Goal: Find specific page/section: Find specific page/section

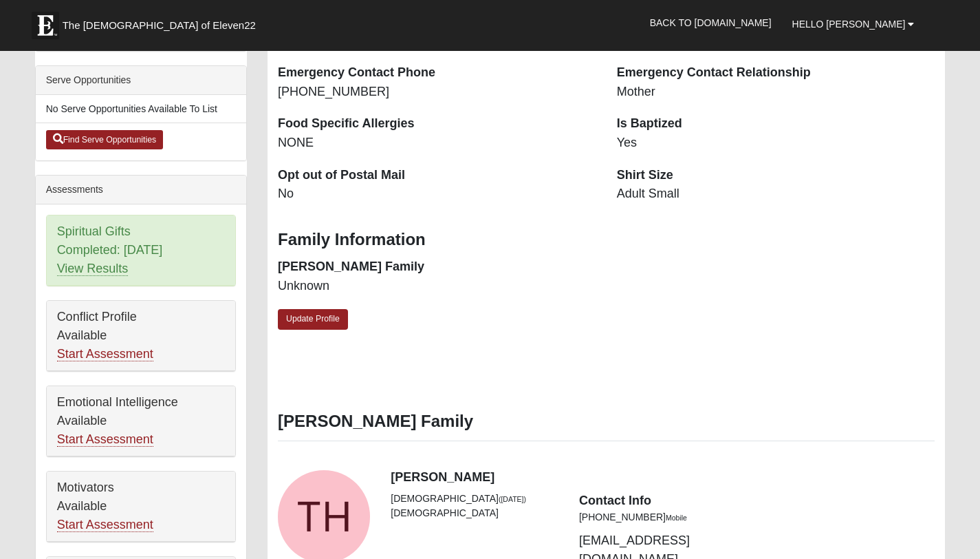
scroll to position [389, 0]
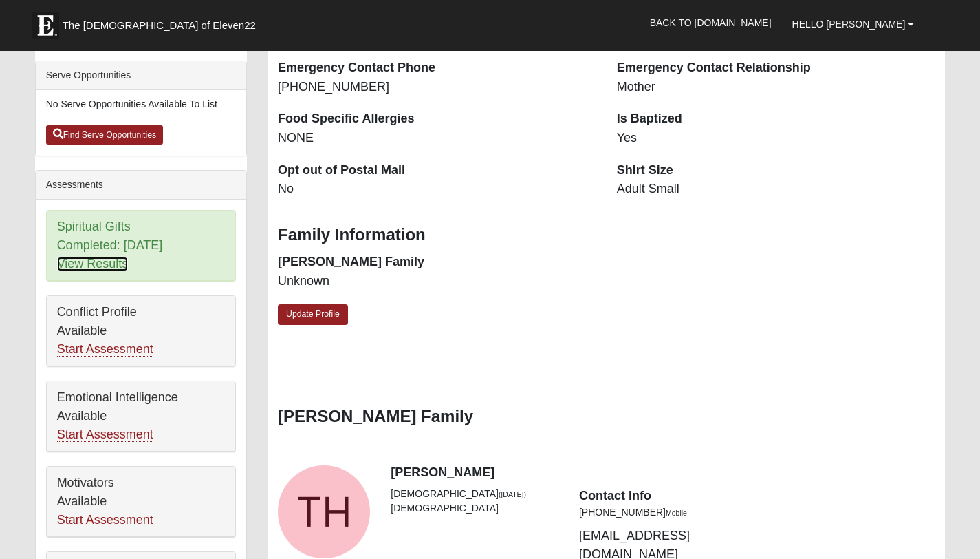
click at [91, 264] on link "View Results" at bounding box center [93, 264] width 72 height 14
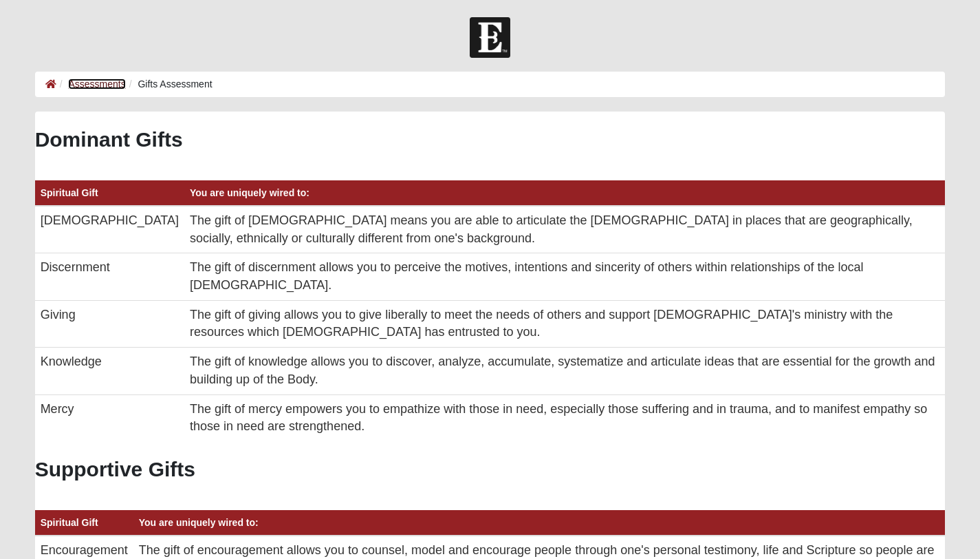
click at [98, 83] on link "Assessments" at bounding box center [96, 83] width 57 height 11
